Goal: Check status: Check status

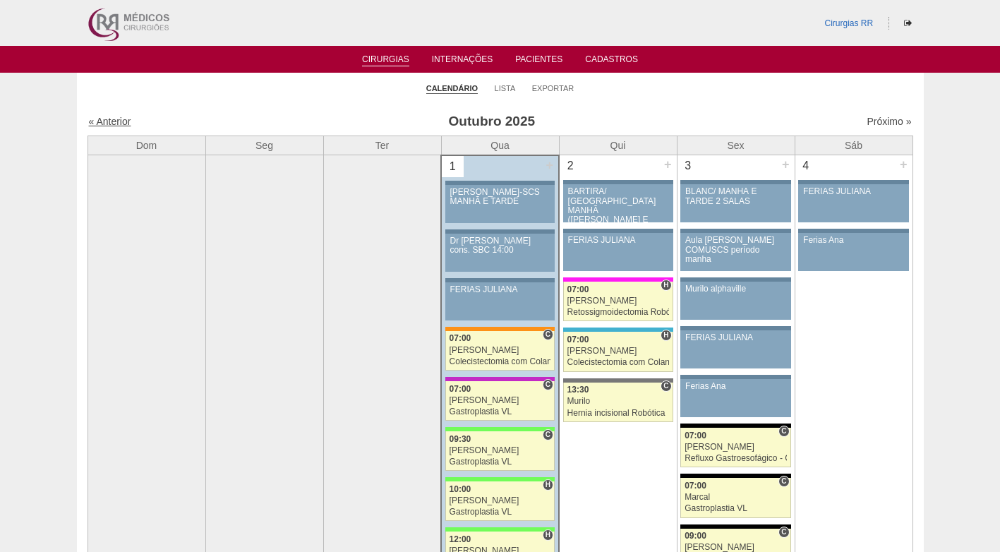
click at [103, 121] on link "« Anterior" at bounding box center [110, 121] width 42 height 11
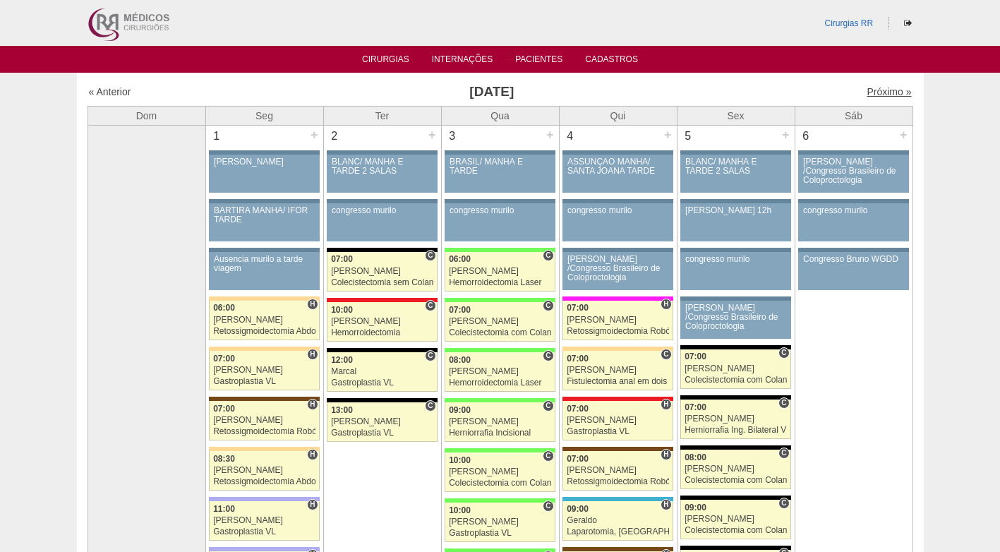
click at [879, 91] on link "Próximo »" at bounding box center [889, 91] width 44 height 11
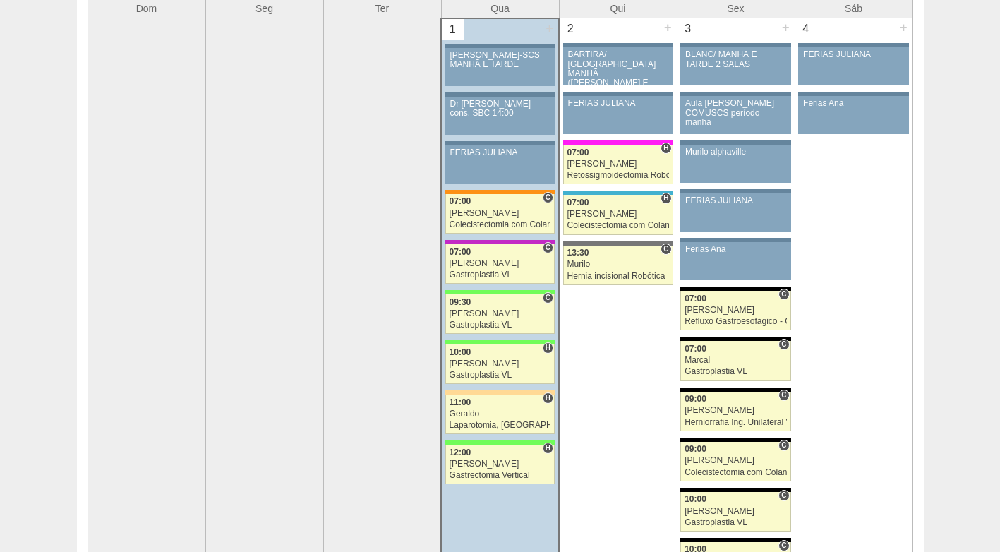
scroll to position [141, 0]
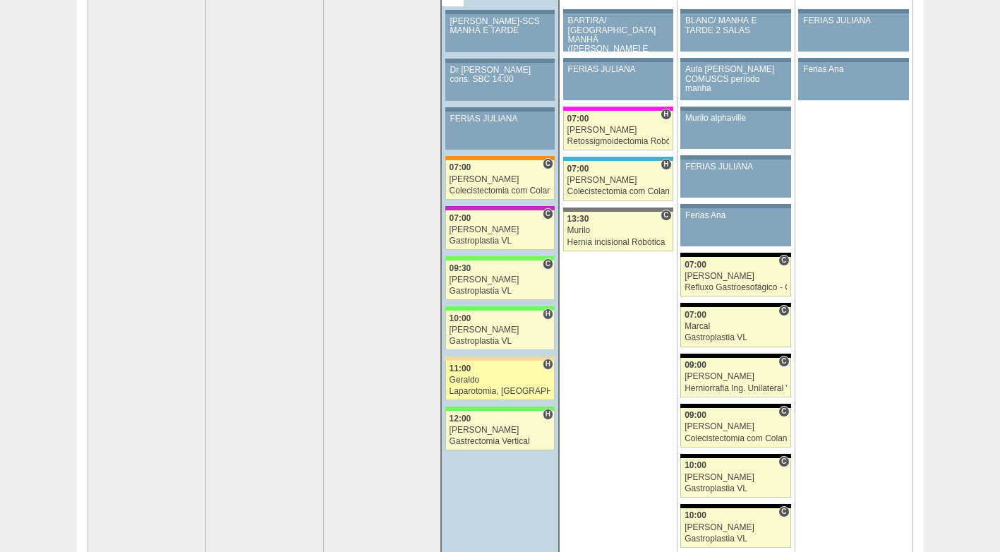
click at [482, 378] on div "Geraldo" at bounding box center [501, 379] width 102 height 9
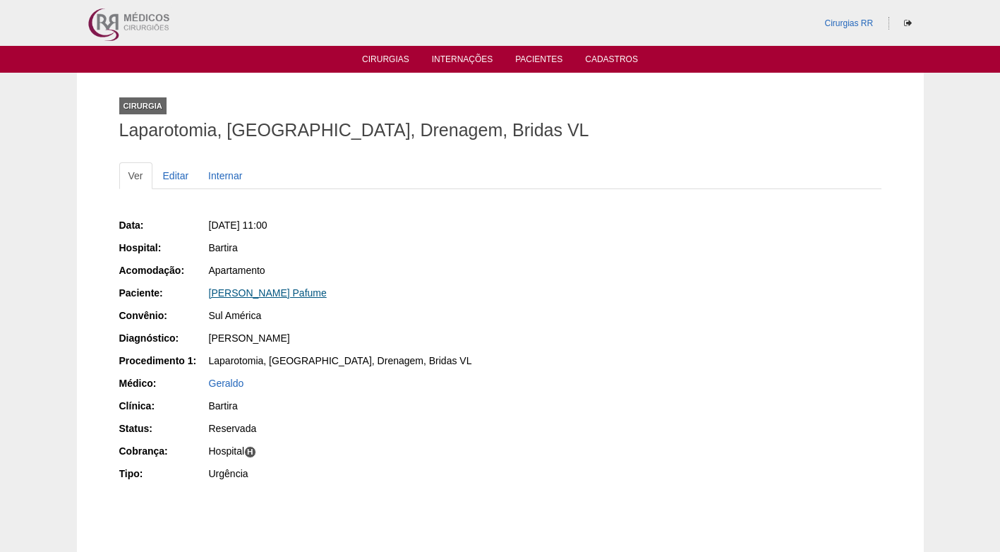
click at [280, 287] on link "[PERSON_NAME] Pafume" at bounding box center [268, 292] width 118 height 11
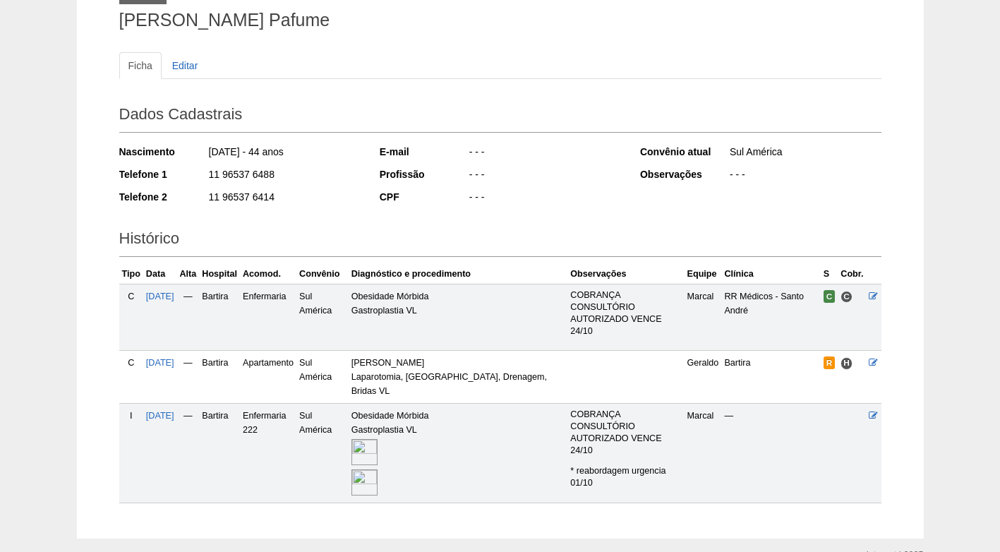
scroll to position [141, 0]
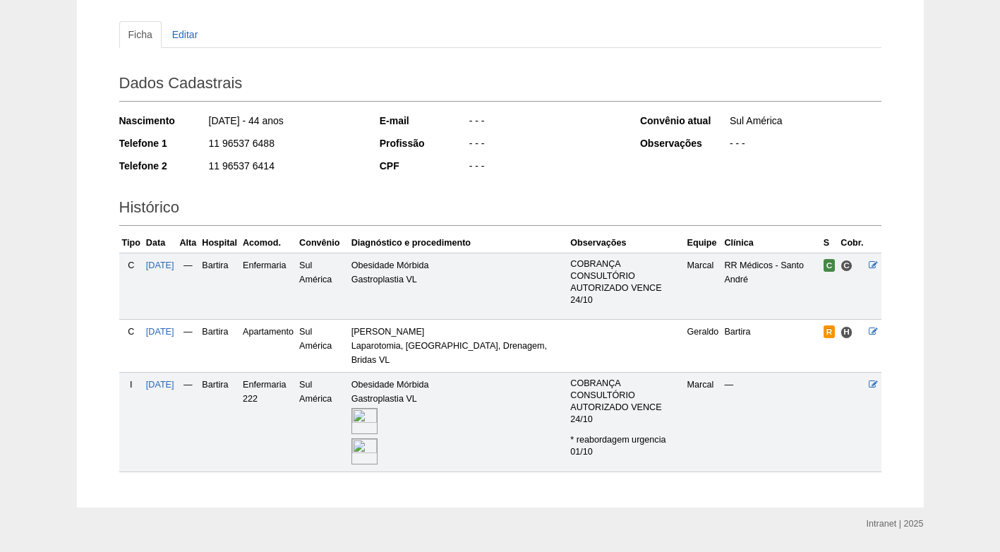
click at [584, 320] on td at bounding box center [625, 346] width 116 height 53
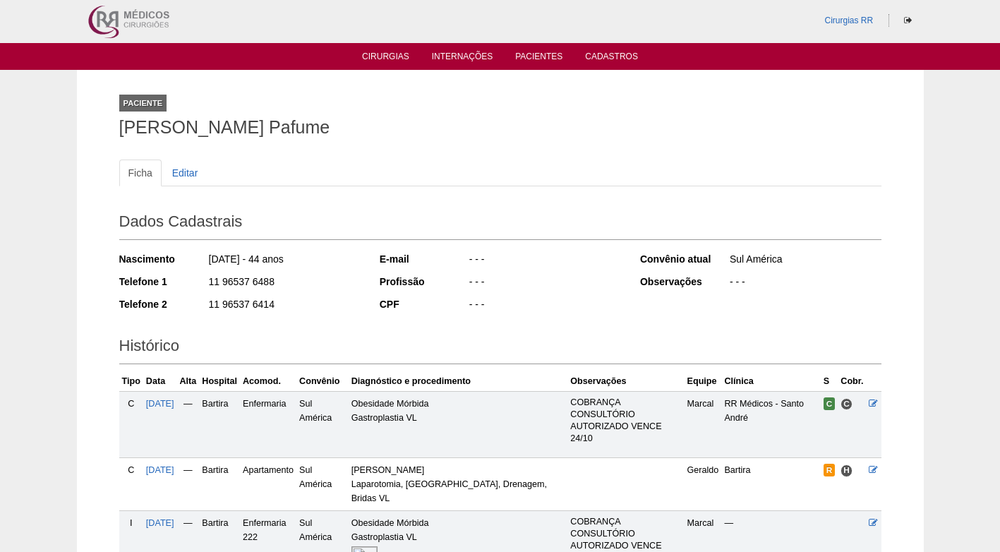
scroll to position [0, 0]
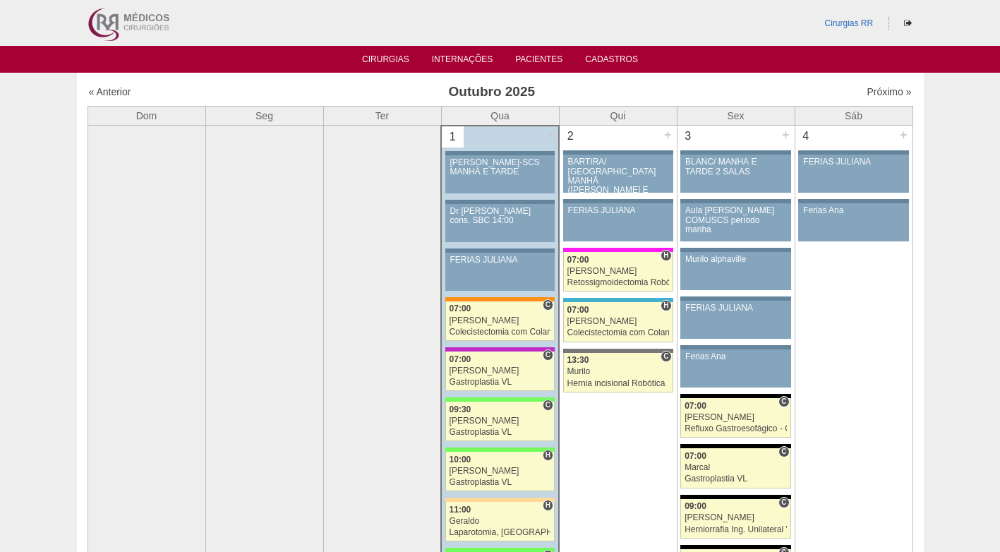
scroll to position [141, 0]
